Goal: Task Accomplishment & Management: Complete application form

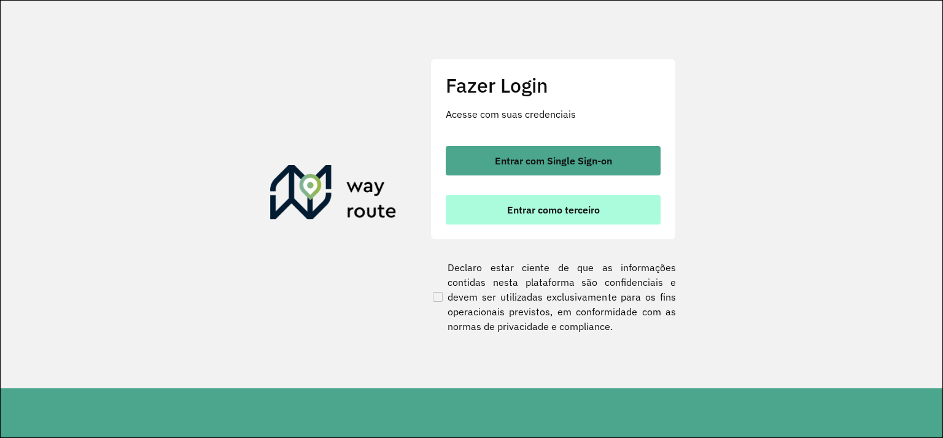
click at [576, 217] on button "Entrar como terceiro" at bounding box center [553, 209] width 215 height 29
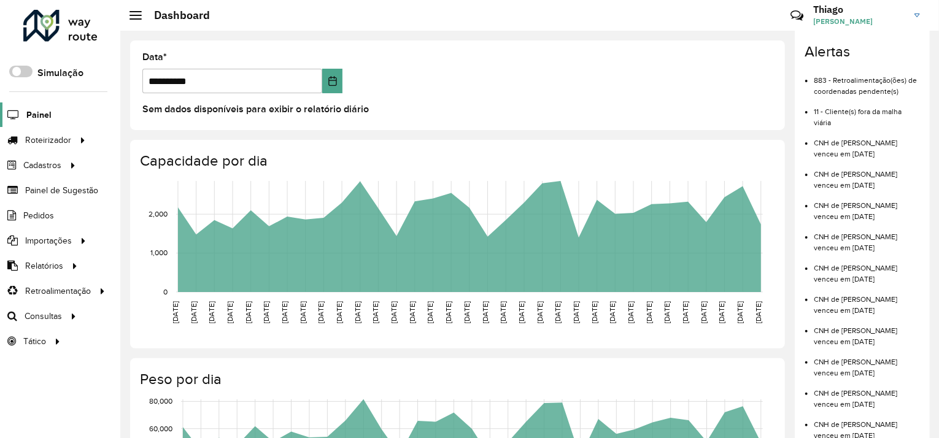
click at [47, 109] on span "Painel" at bounding box center [38, 115] width 25 height 13
click at [876, 13] on h3 "Thiago" at bounding box center [859, 10] width 92 height 12
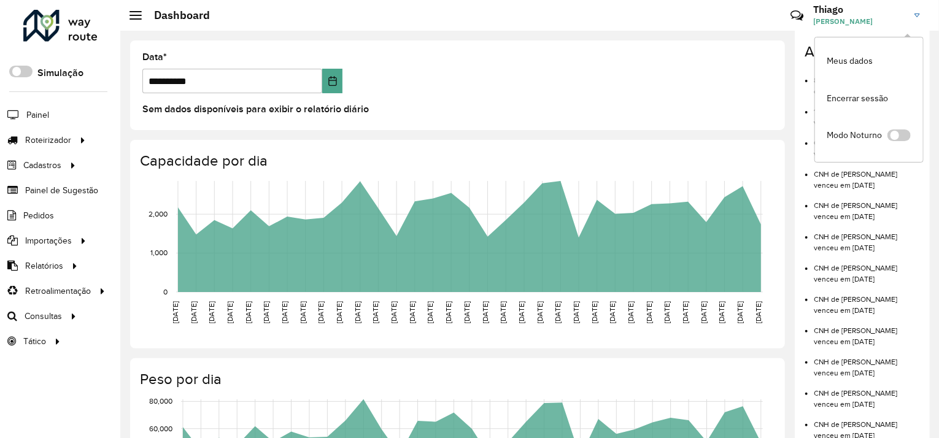
click at [60, 23] on div at bounding box center [60, 26] width 74 height 32
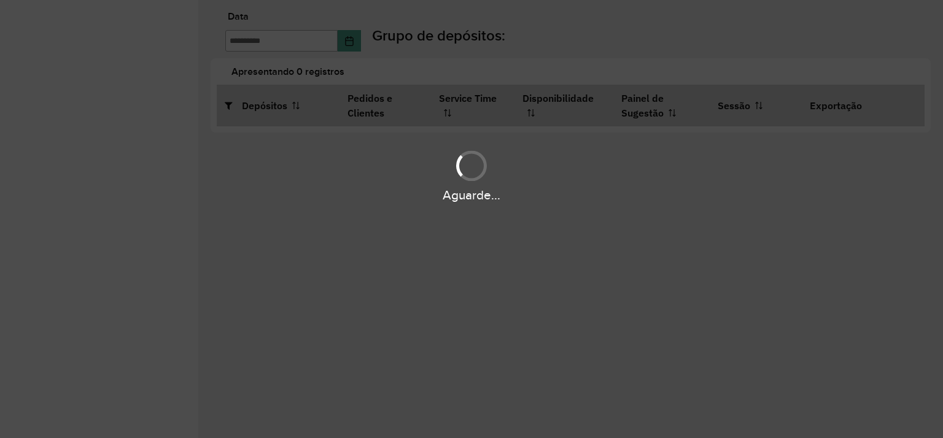
type input "**********"
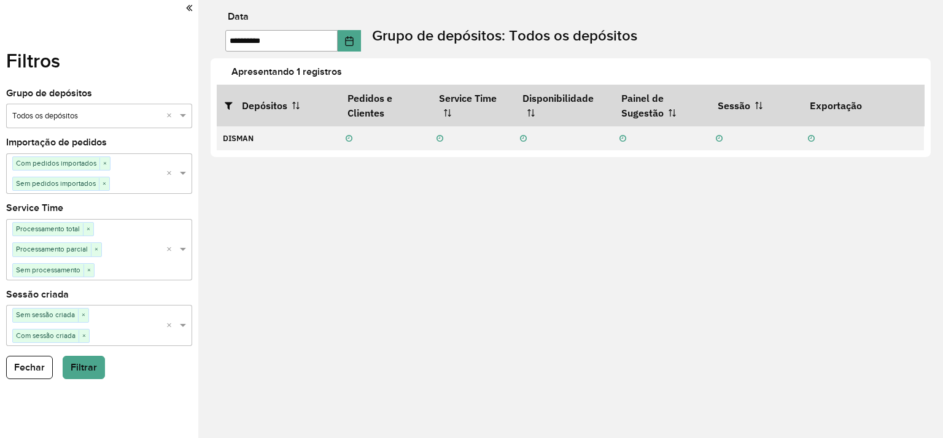
click at [183, 8] on div at bounding box center [99, 8] width 186 height 17
click at [189, 7] on icon at bounding box center [189, 7] width 6 height 11
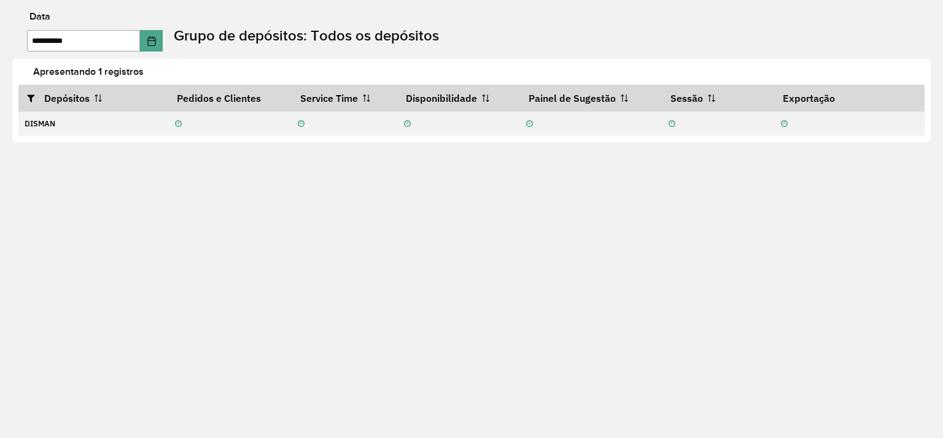
click at [47, 20] on label "Data" at bounding box center [39, 16] width 21 height 15
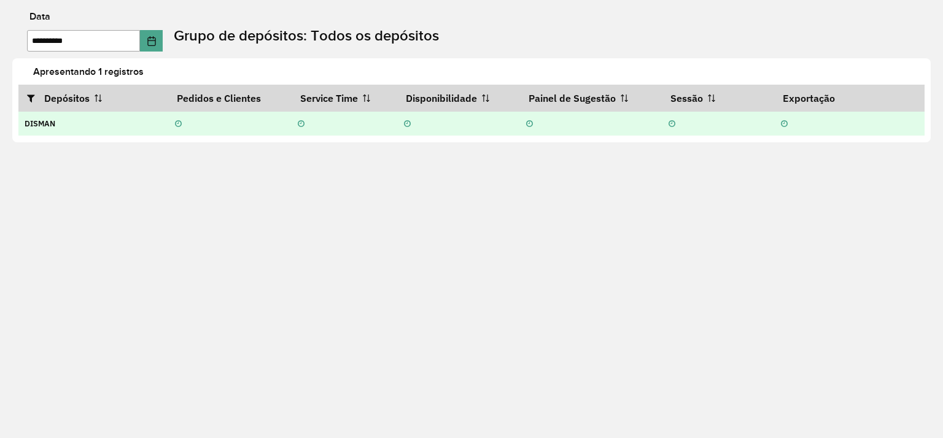
click at [48, 126] on strong "DISMAN" at bounding box center [40, 123] width 31 height 10
drag, startPoint x: 157, startPoint y: 121, endPoint x: 174, endPoint y: 119, distance: 17.9
click at [162, 121] on td "DISMAN" at bounding box center [93, 123] width 150 height 25
drag, startPoint x: 213, startPoint y: 117, endPoint x: 230, endPoint y: 114, distance: 17.6
click at [214, 118] on td at bounding box center [229, 123] width 123 height 25
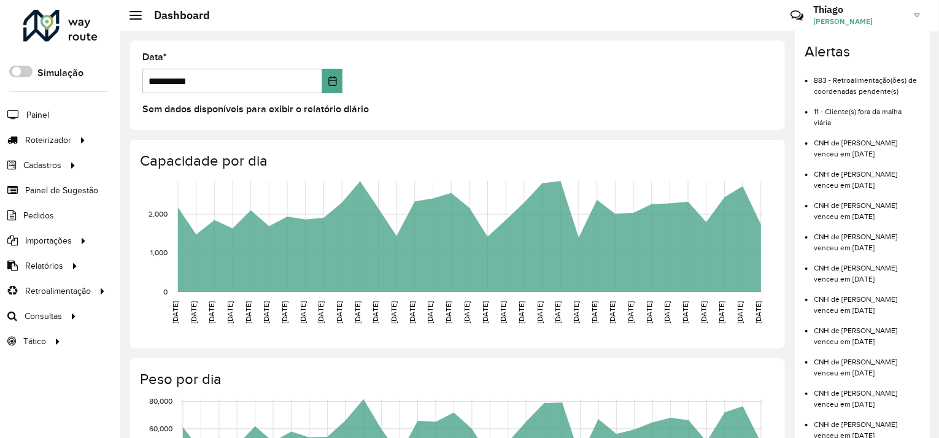
click at [862, 16] on span "[PERSON_NAME]" at bounding box center [859, 21] width 92 height 11
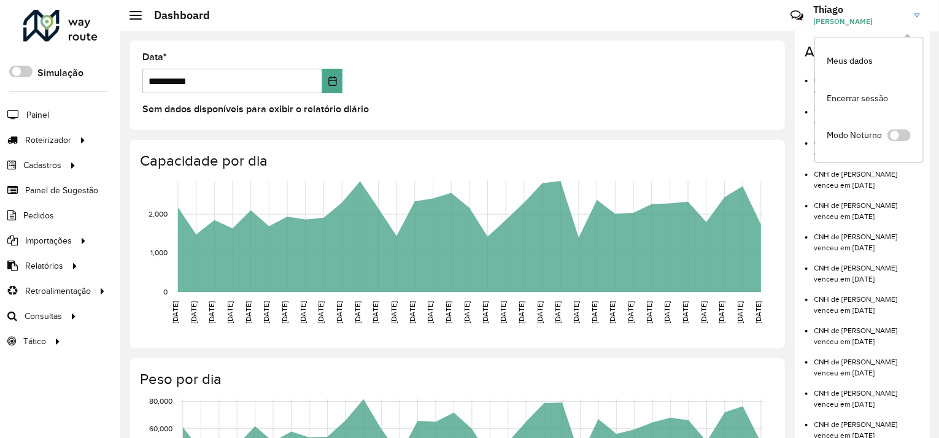
click at [912, 136] on li "Modo Noturno" at bounding box center [869, 137] width 108 height 40
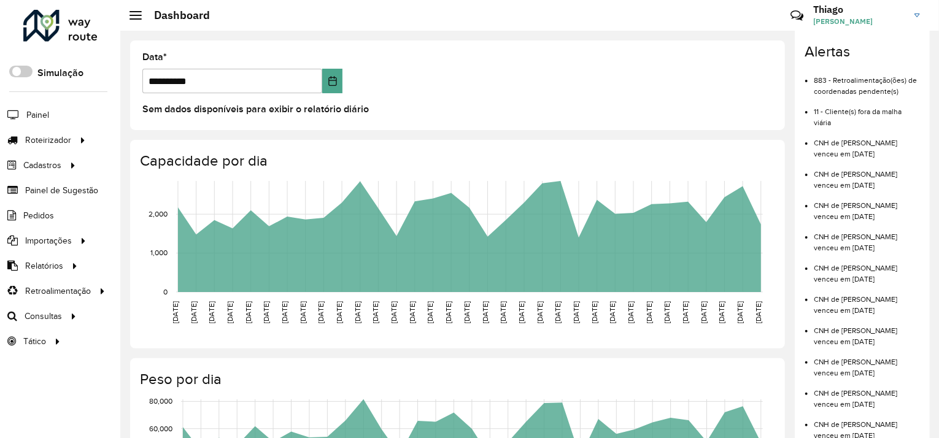
click at [899, 15] on h3 "Thiago" at bounding box center [859, 10] width 92 height 12
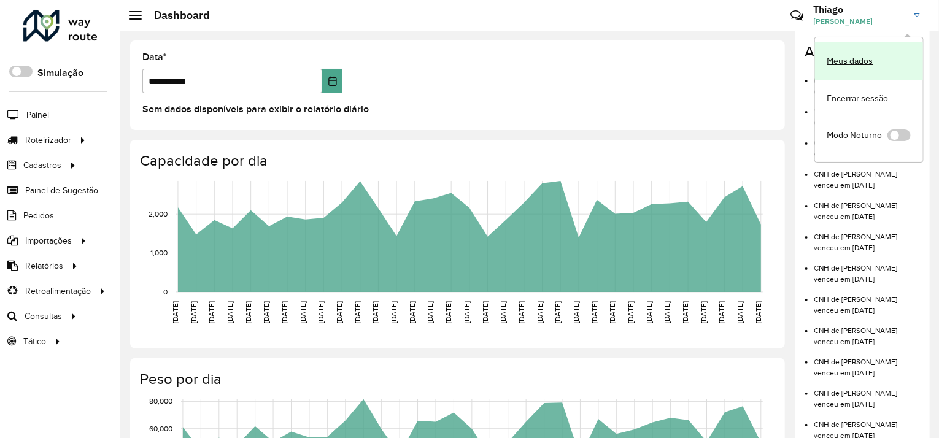
click at [877, 57] on link "Meus dados" at bounding box center [869, 60] width 108 height 37
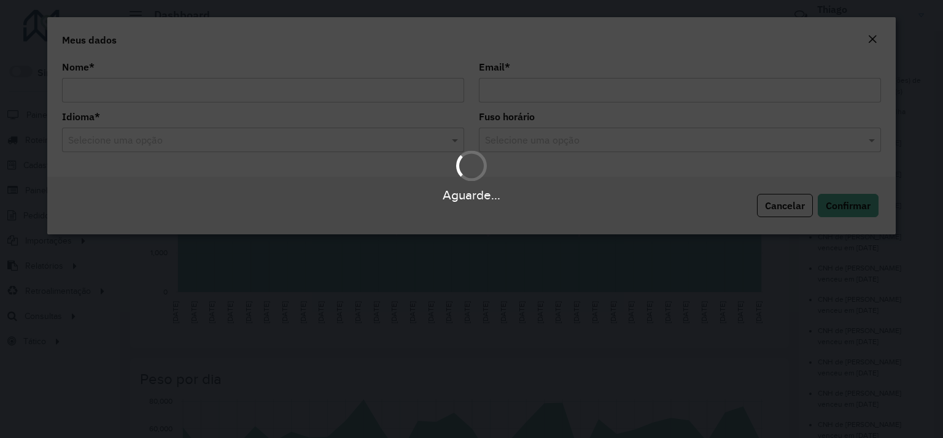
type input "**********"
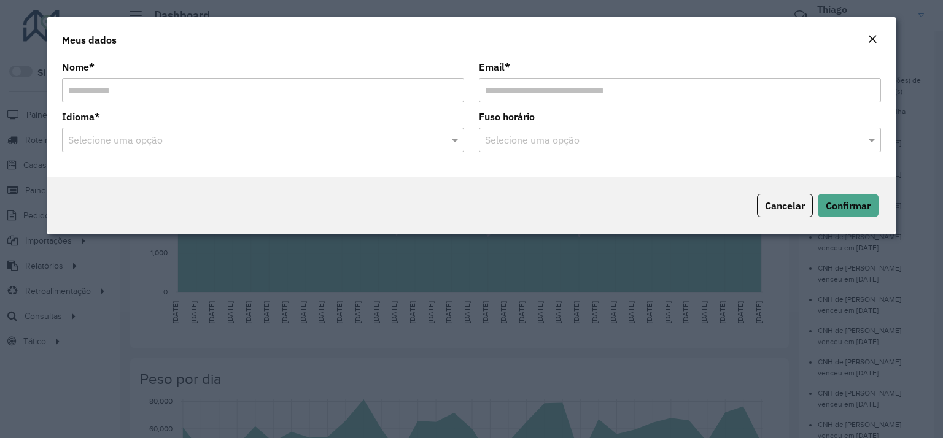
click at [878, 33] on button "Close" at bounding box center [872, 40] width 17 height 16
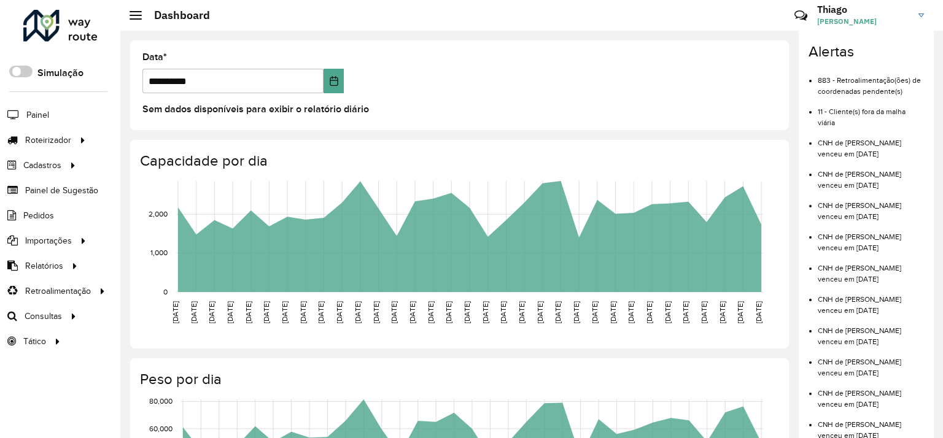
click at [875, 41] on div "Alertas 883 - Retroalimentação(ões) de coordenadas pendente(s) 11 - Cliente(s) …" at bounding box center [866, 284] width 135 height 506
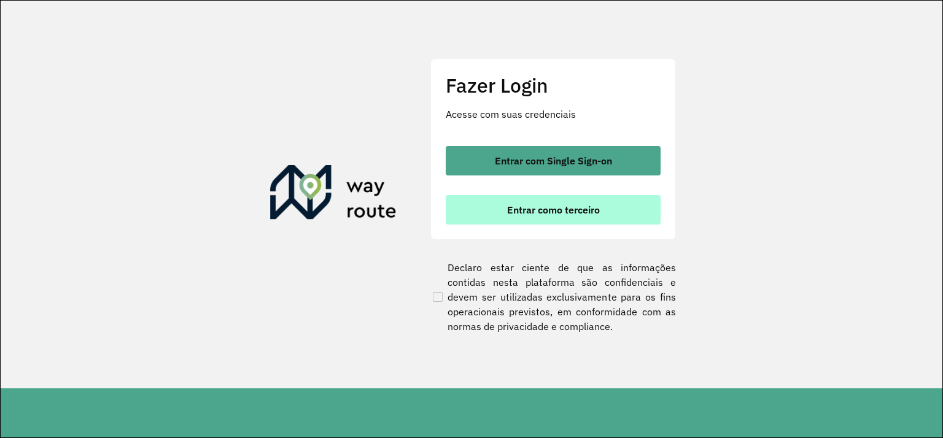
click at [599, 202] on button "Entrar como terceiro" at bounding box center [553, 209] width 215 height 29
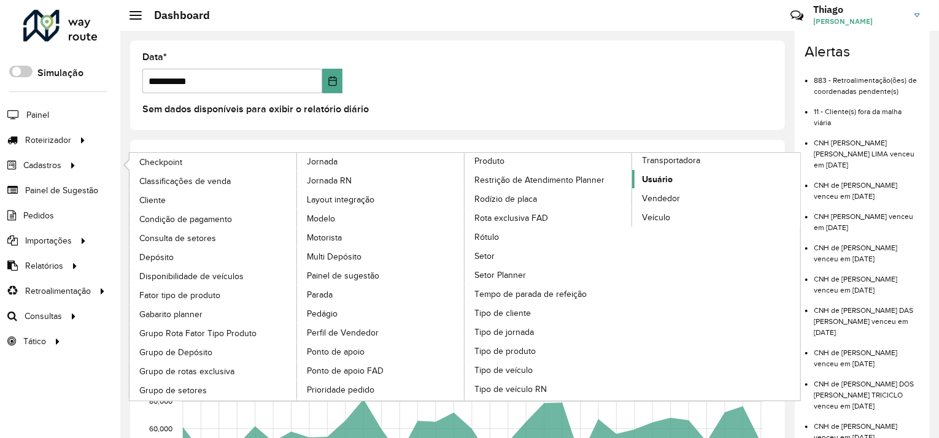
click at [662, 174] on span "Usuário" at bounding box center [657, 179] width 31 height 13
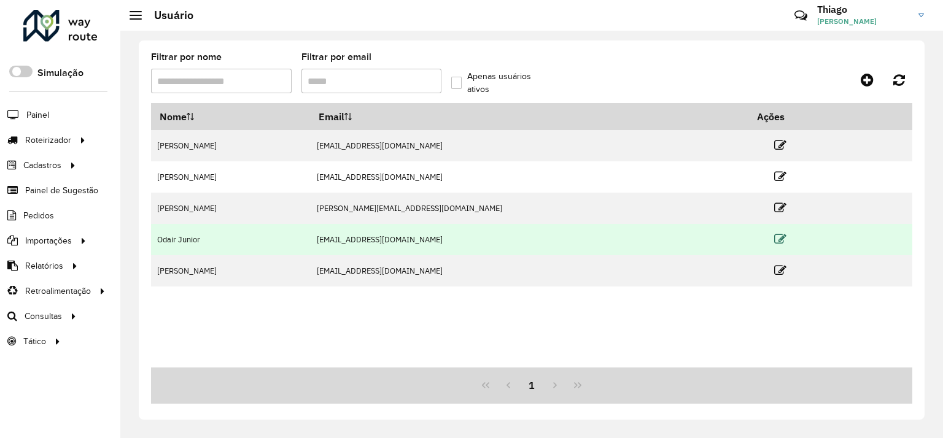
click at [774, 237] on icon at bounding box center [780, 239] width 12 height 12
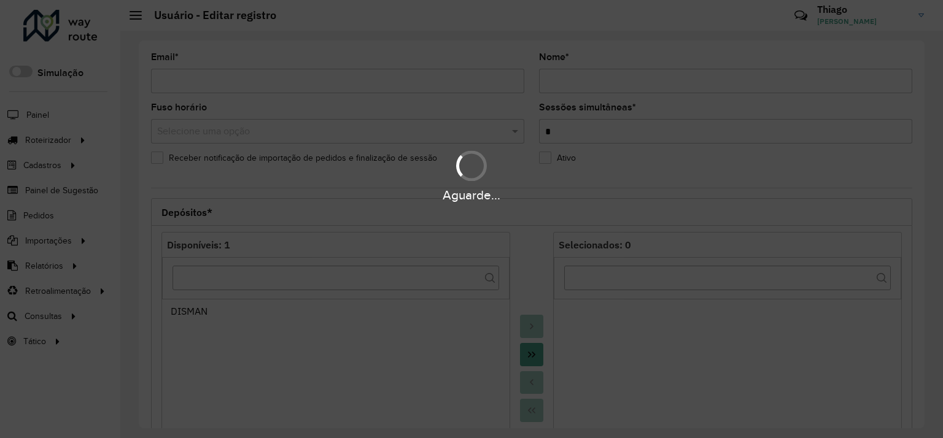
type input "**********"
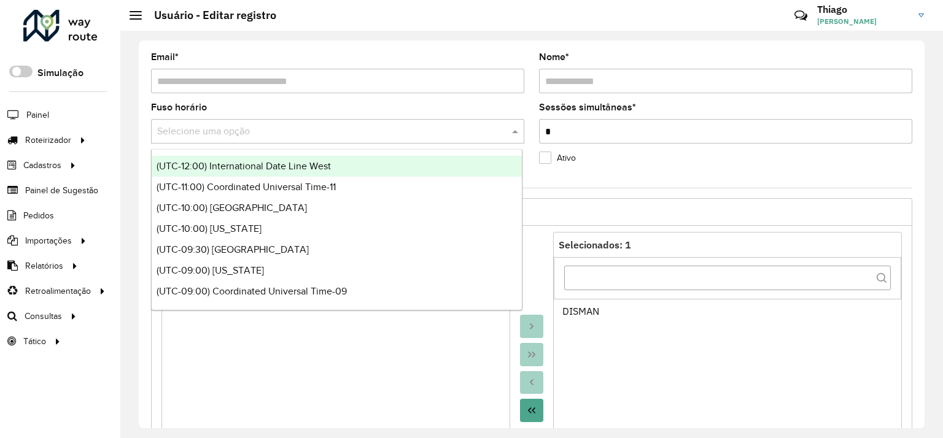
click at [452, 137] on input "text" at bounding box center [325, 132] width 336 height 15
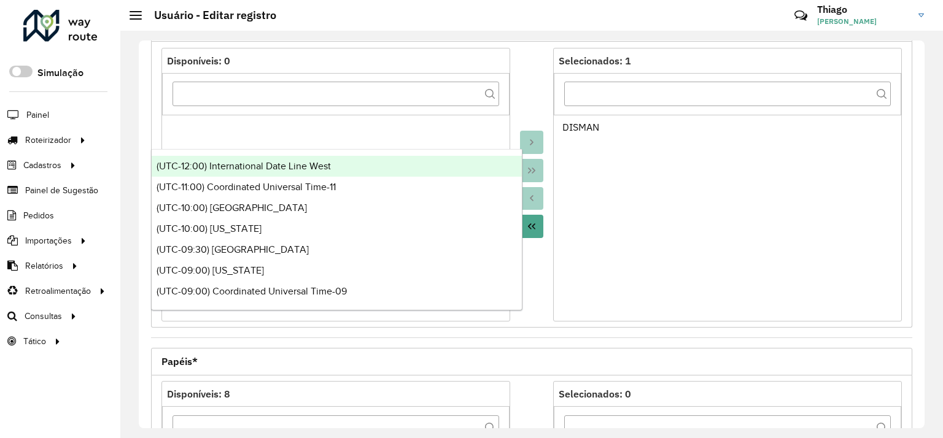
click at [578, 310] on div "Selecionados: 1 [PERSON_NAME]" at bounding box center [727, 185] width 349 height 274
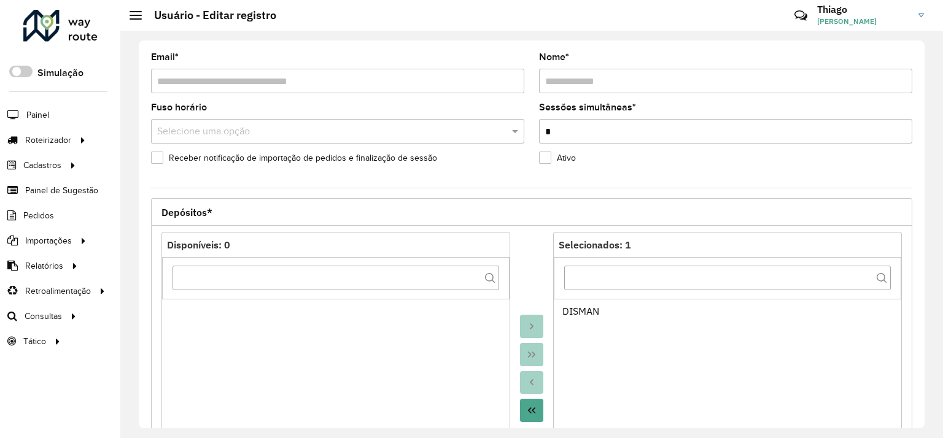
click at [503, 131] on div at bounding box center [337, 131] width 373 height 15
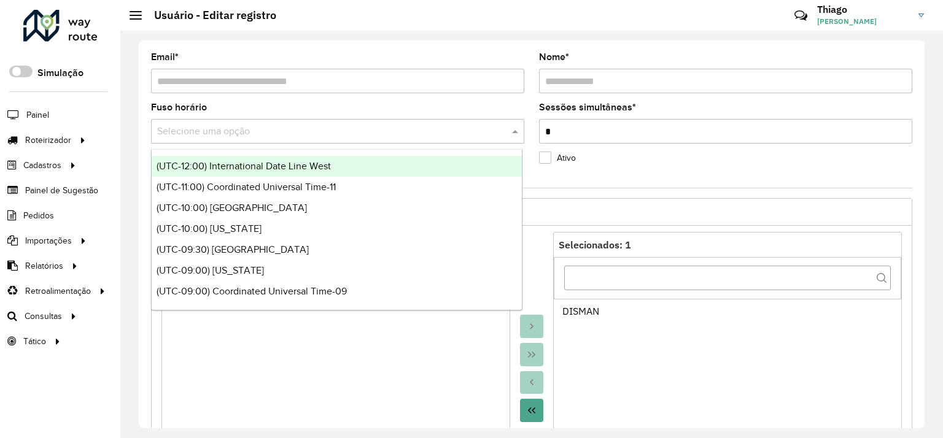
click at [503, 131] on div at bounding box center [337, 131] width 373 height 15
click at [683, 166] on div "Ativo" at bounding box center [725, 160] width 373 height 15
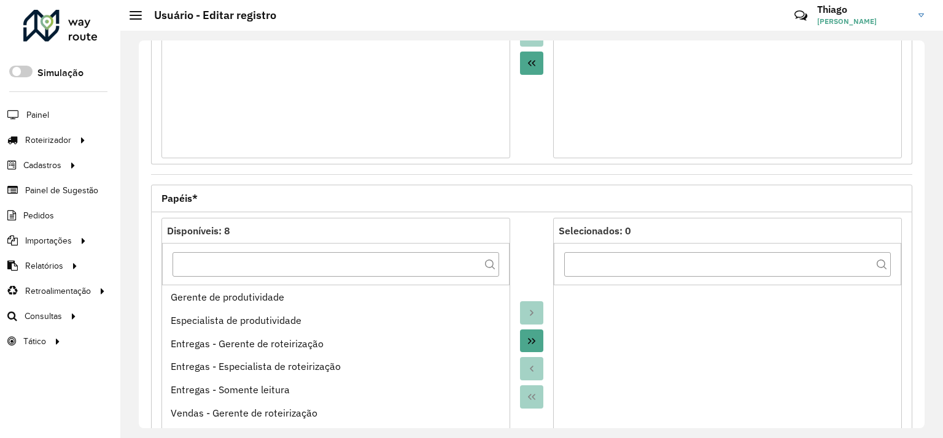
scroll to position [469, 0]
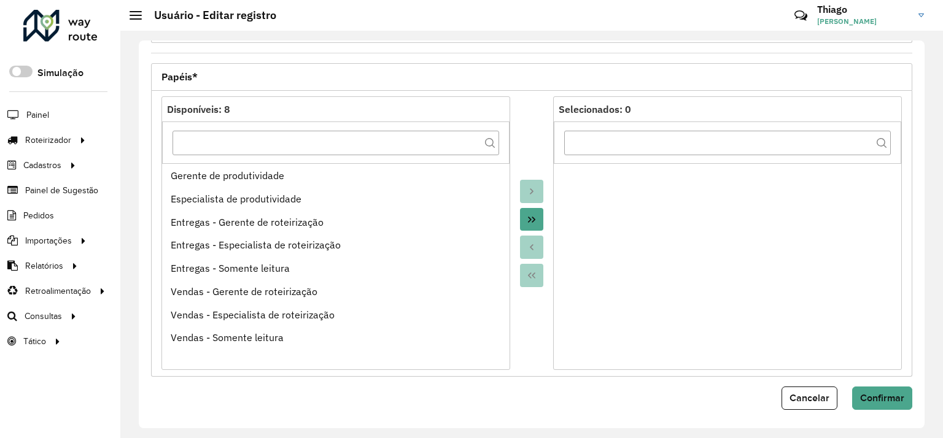
click at [530, 220] on icon "Move All to Target" at bounding box center [532, 220] width 10 height 10
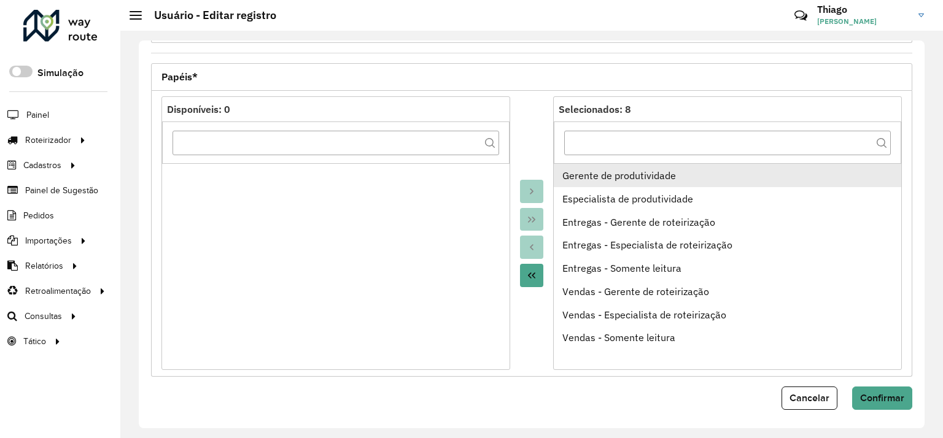
click at [575, 177] on div "Gerente de produtividade" at bounding box center [727, 175] width 331 height 15
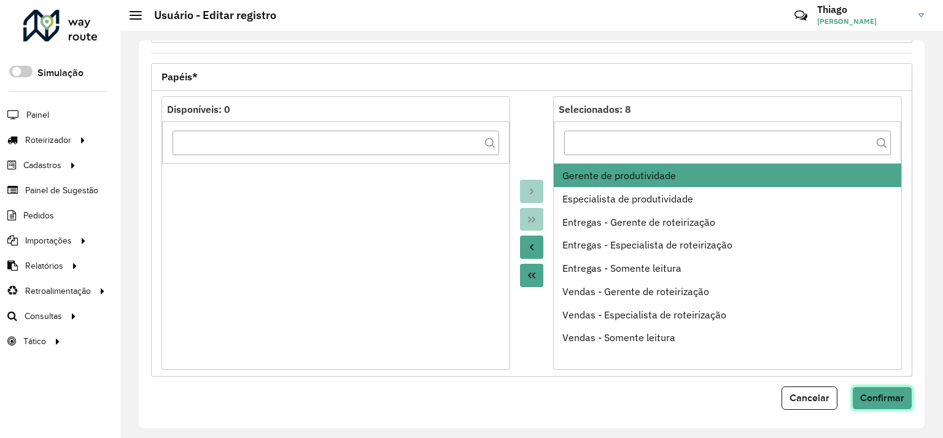
click at [881, 397] on span "Confirmar" at bounding box center [882, 398] width 44 height 10
